Goal: Find specific page/section: Find specific page/section

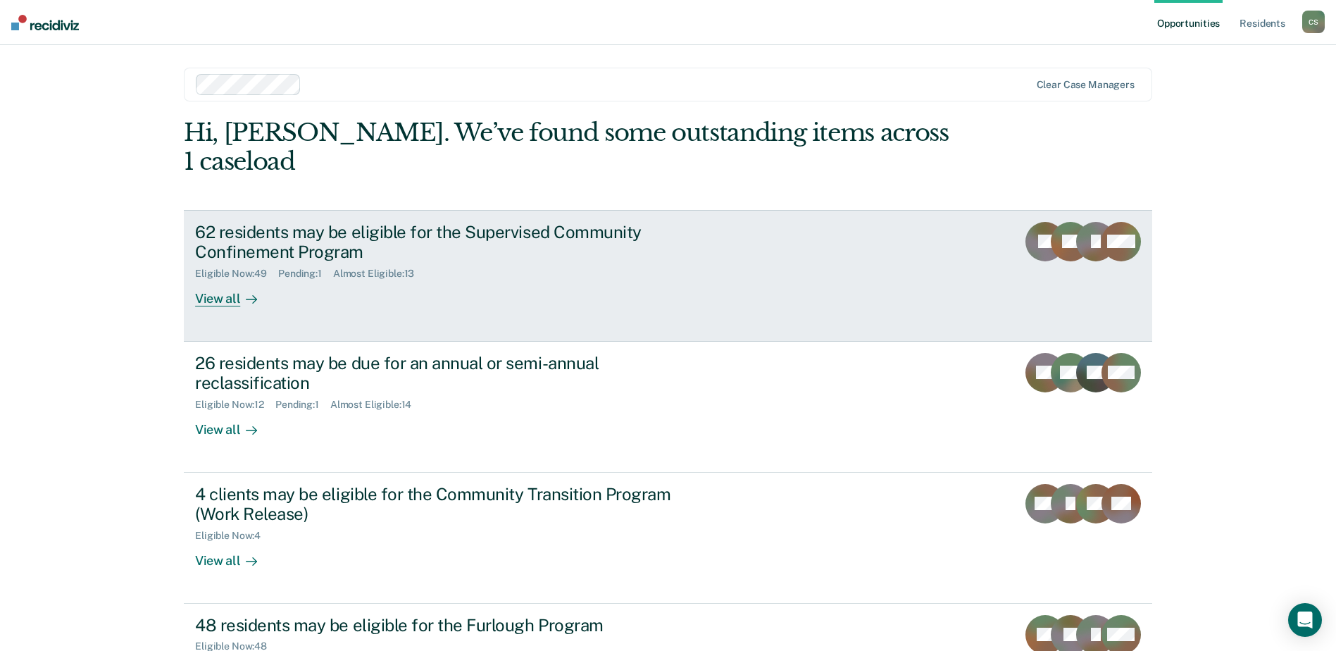
click at [218, 280] on div "View all" at bounding box center [234, 293] width 79 height 27
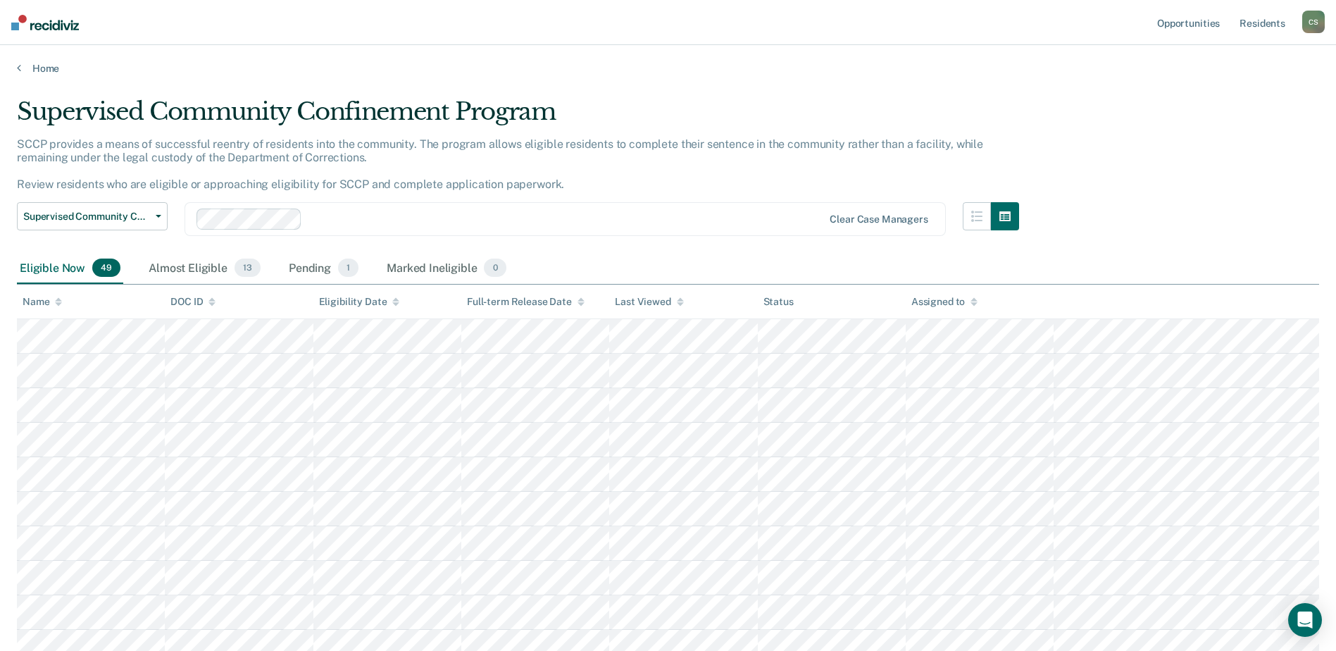
click at [58, 303] on icon at bounding box center [58, 305] width 7 height 4
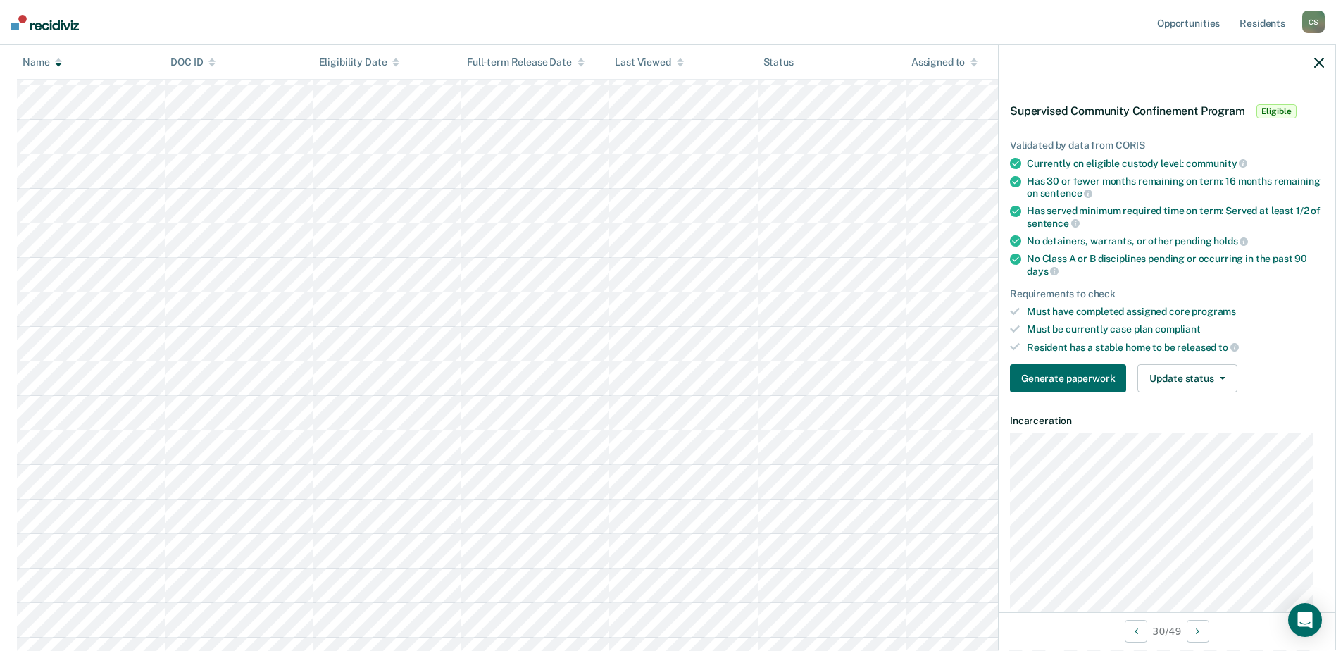
scroll to position [70, 0]
